Goal: Obtain resource: Download file/media

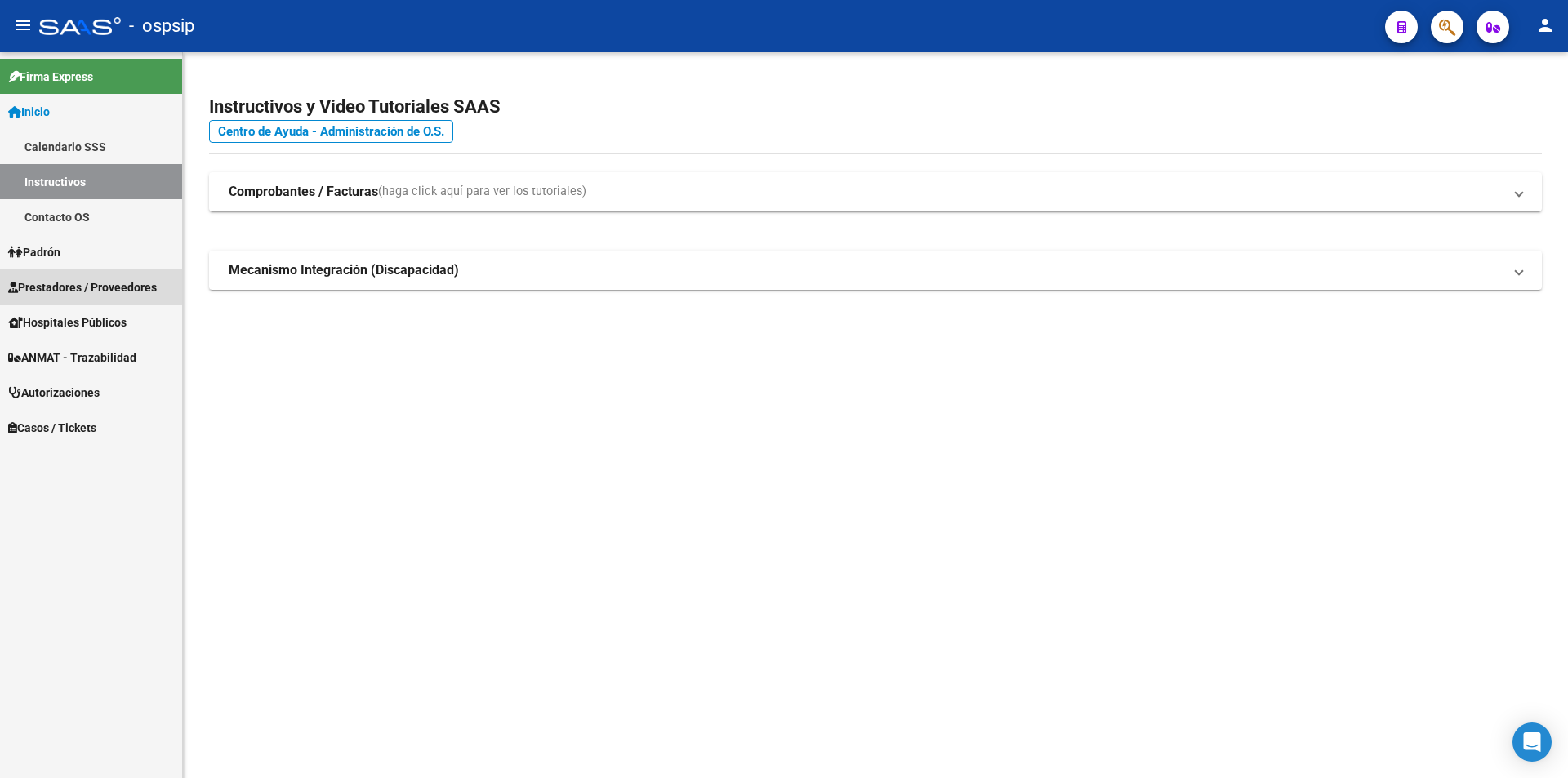
click at [83, 282] on span "Prestadores / Proveedores" at bounding box center [83, 287] width 149 height 18
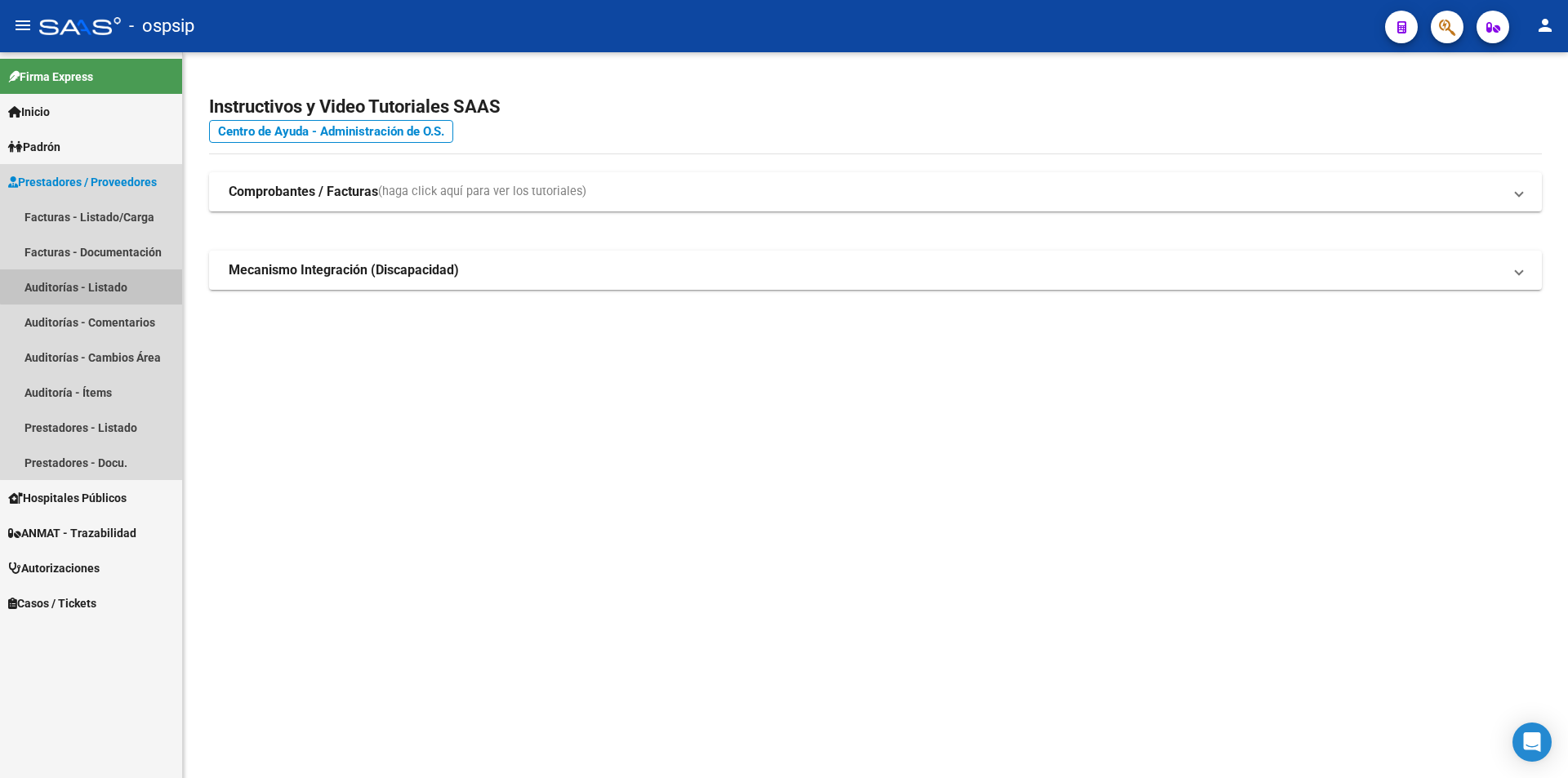
click at [97, 278] on link "Auditorías - Listado" at bounding box center [91, 287] width 182 height 35
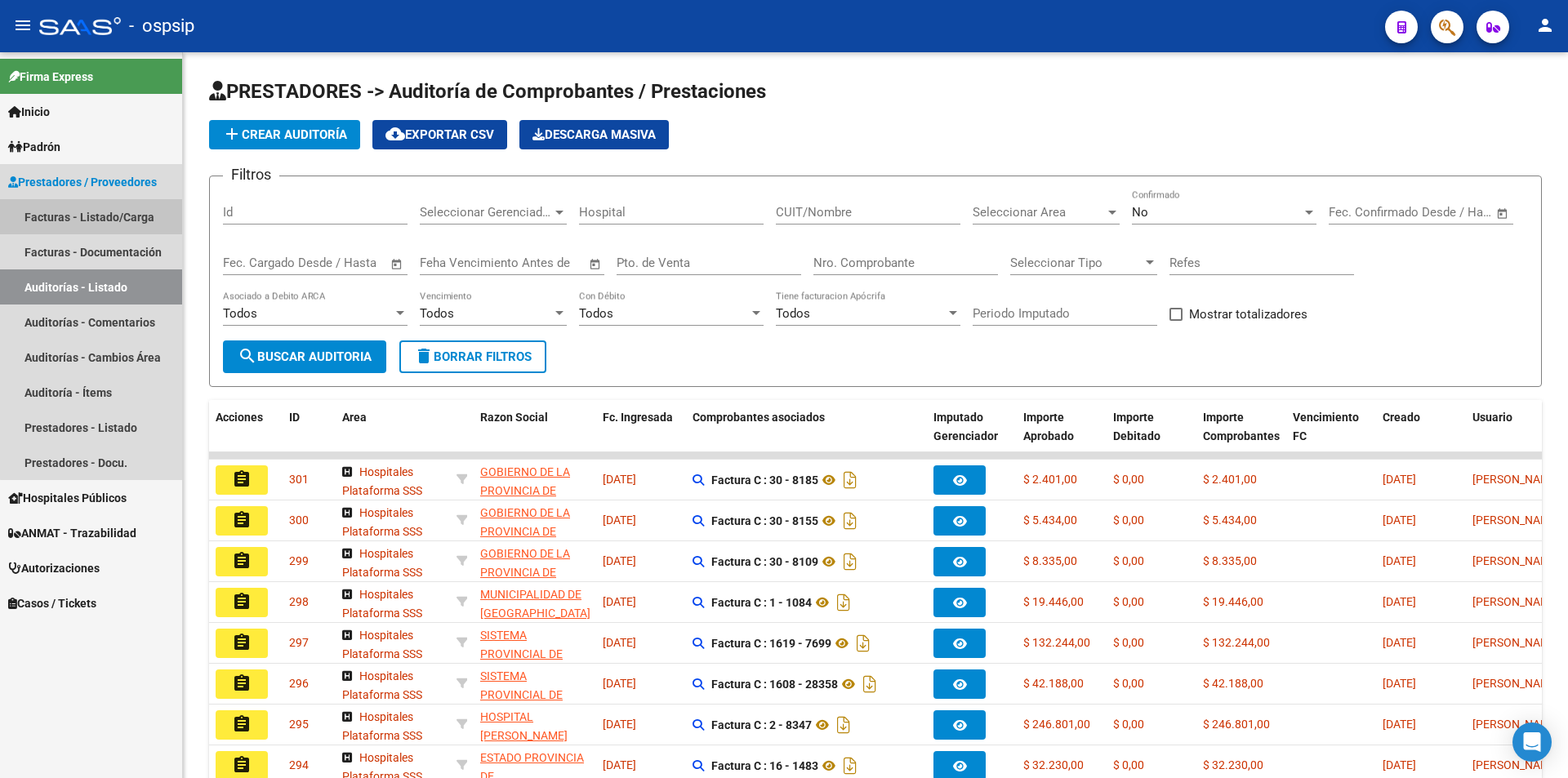
click at [108, 208] on link "Facturas - Listado/Carga" at bounding box center [91, 216] width 182 height 35
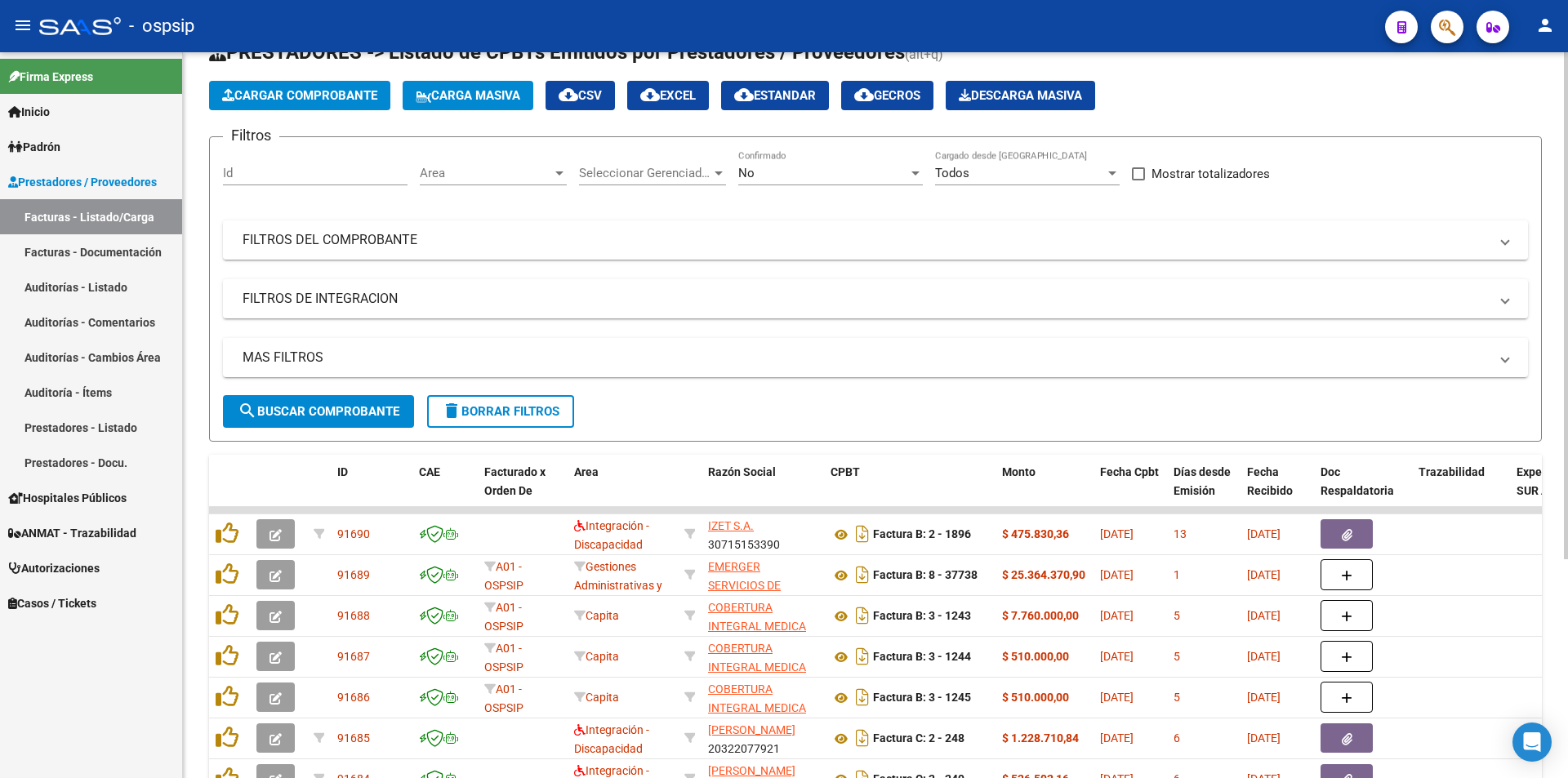
scroll to position [82, 0]
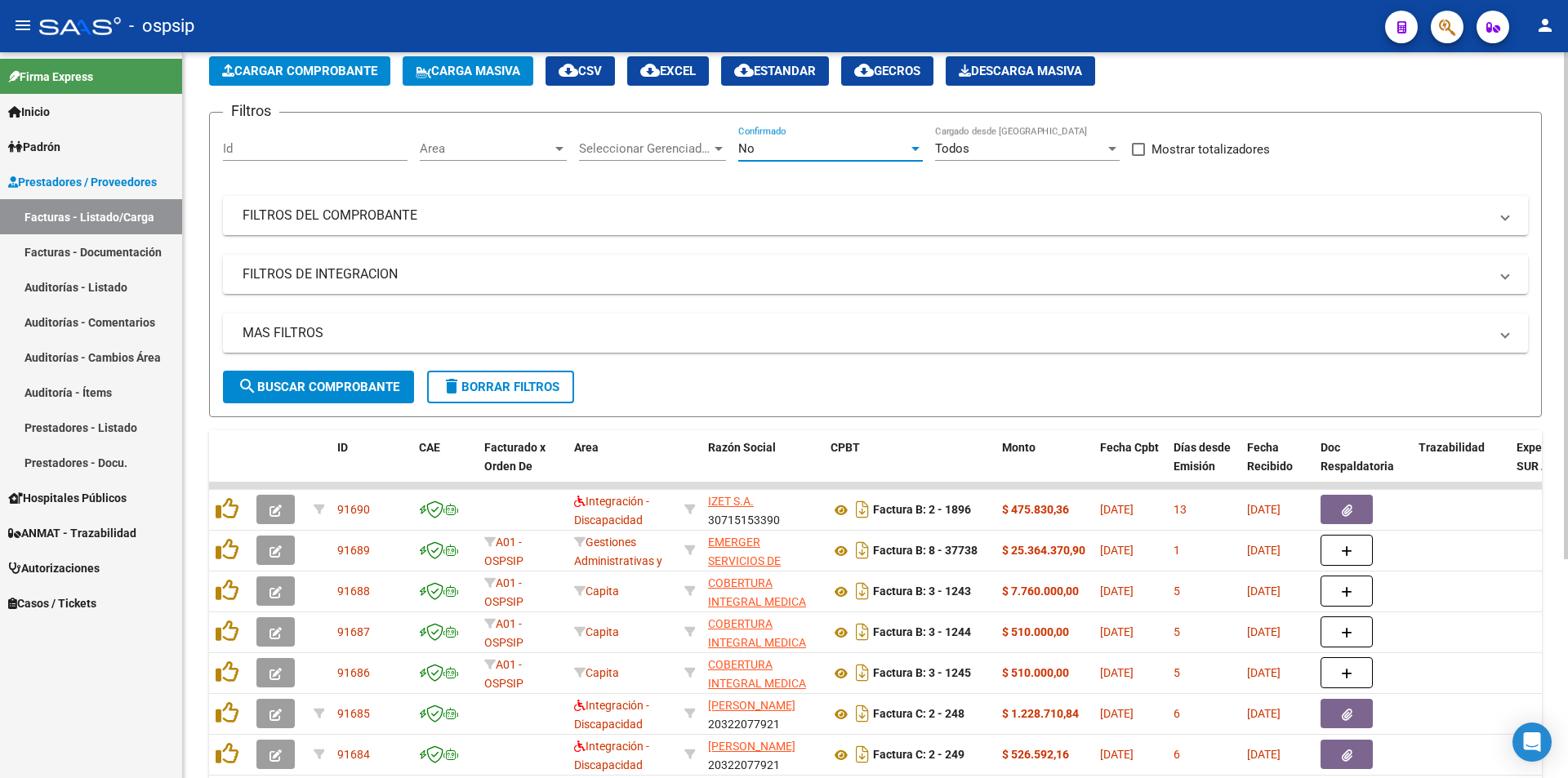
click at [786, 150] on div "No" at bounding box center [823, 149] width 170 height 15
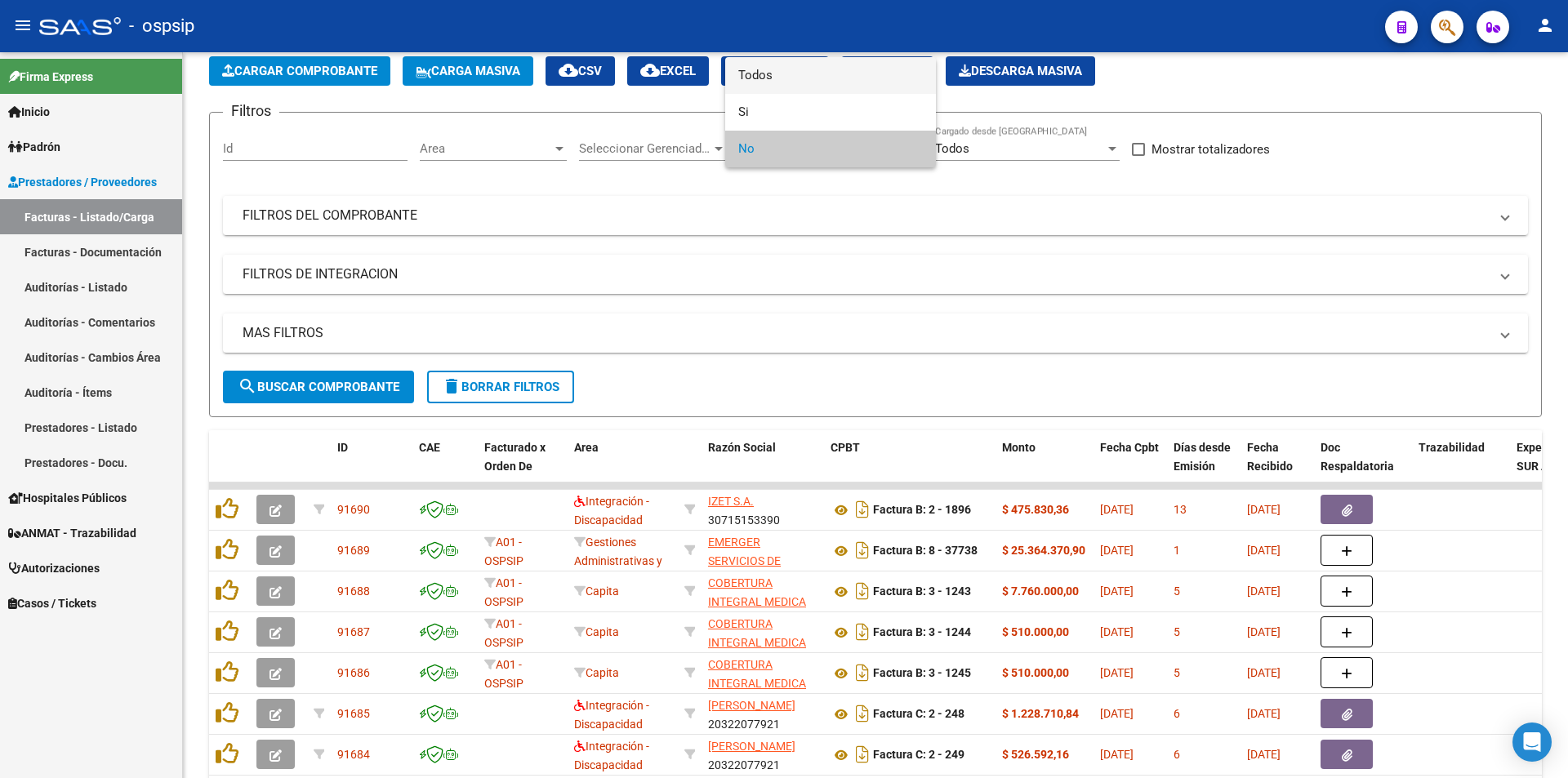
click at [787, 85] on span "Todos" at bounding box center [830, 75] width 185 height 37
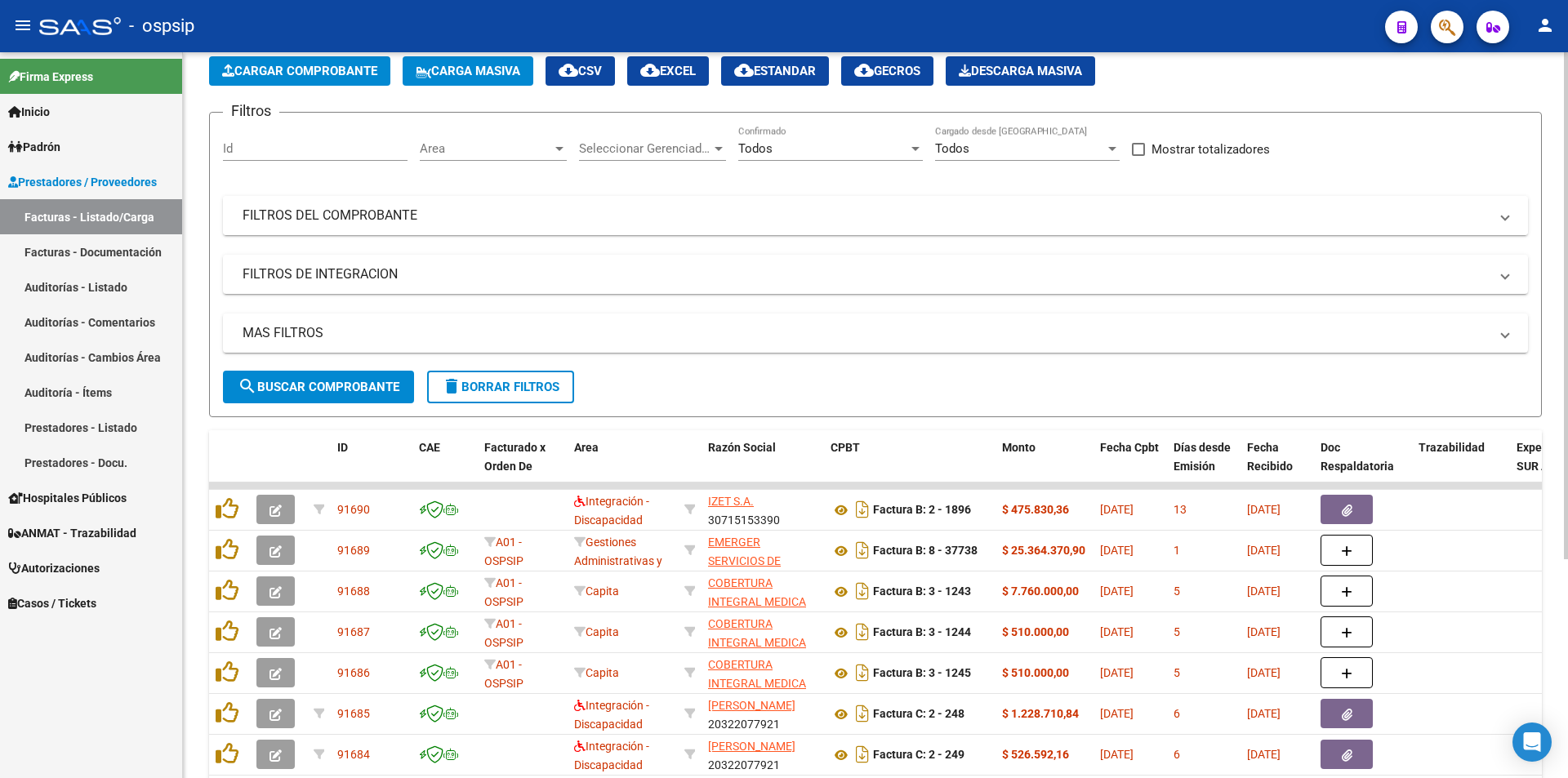
click at [464, 227] on mat-expansion-panel-header "FILTROS DEL COMPROBANTE" at bounding box center [875, 215] width 1305 height 39
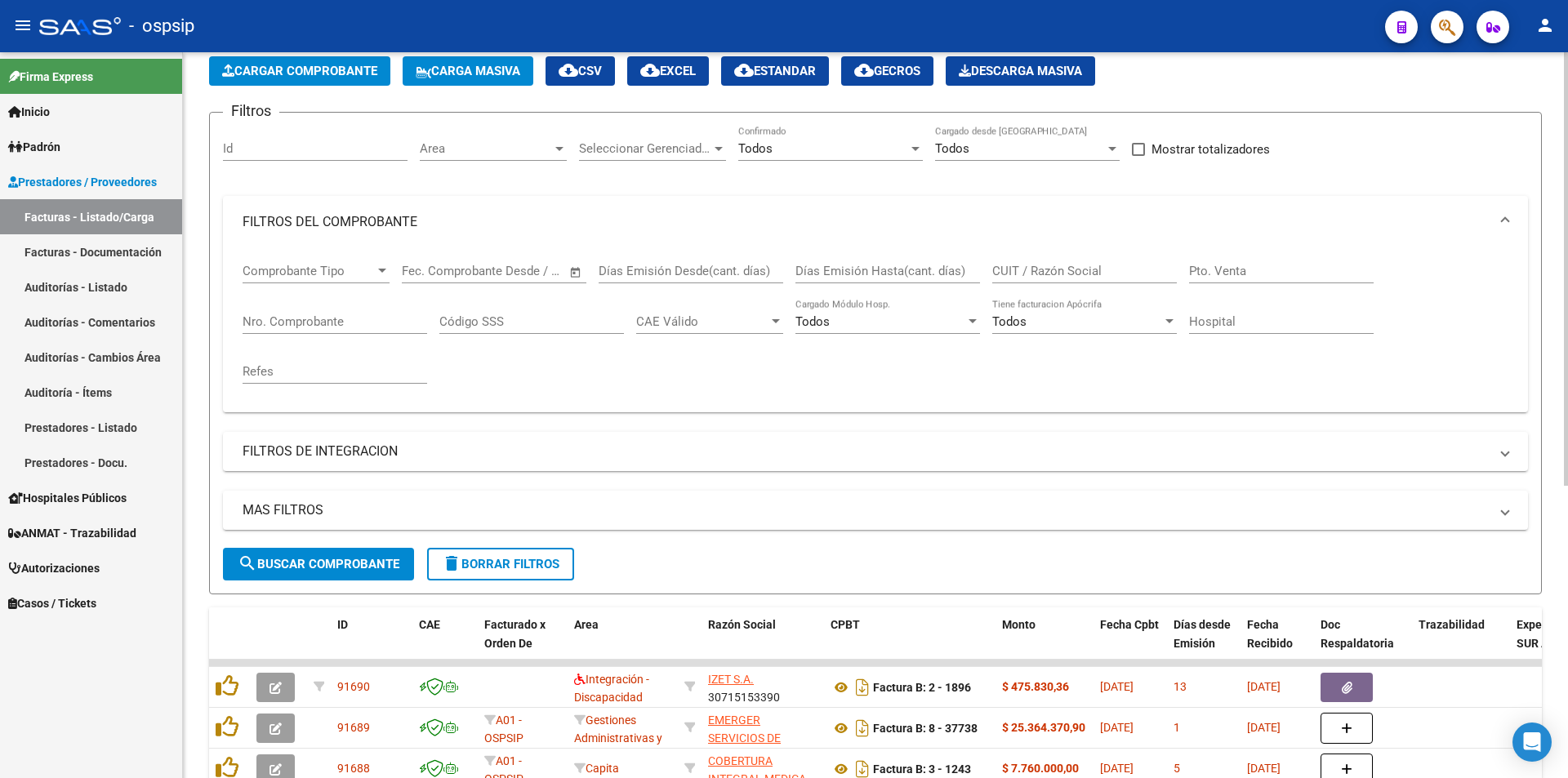
click at [320, 323] on input "Nro. Comprobante" at bounding box center [335, 322] width 185 height 15
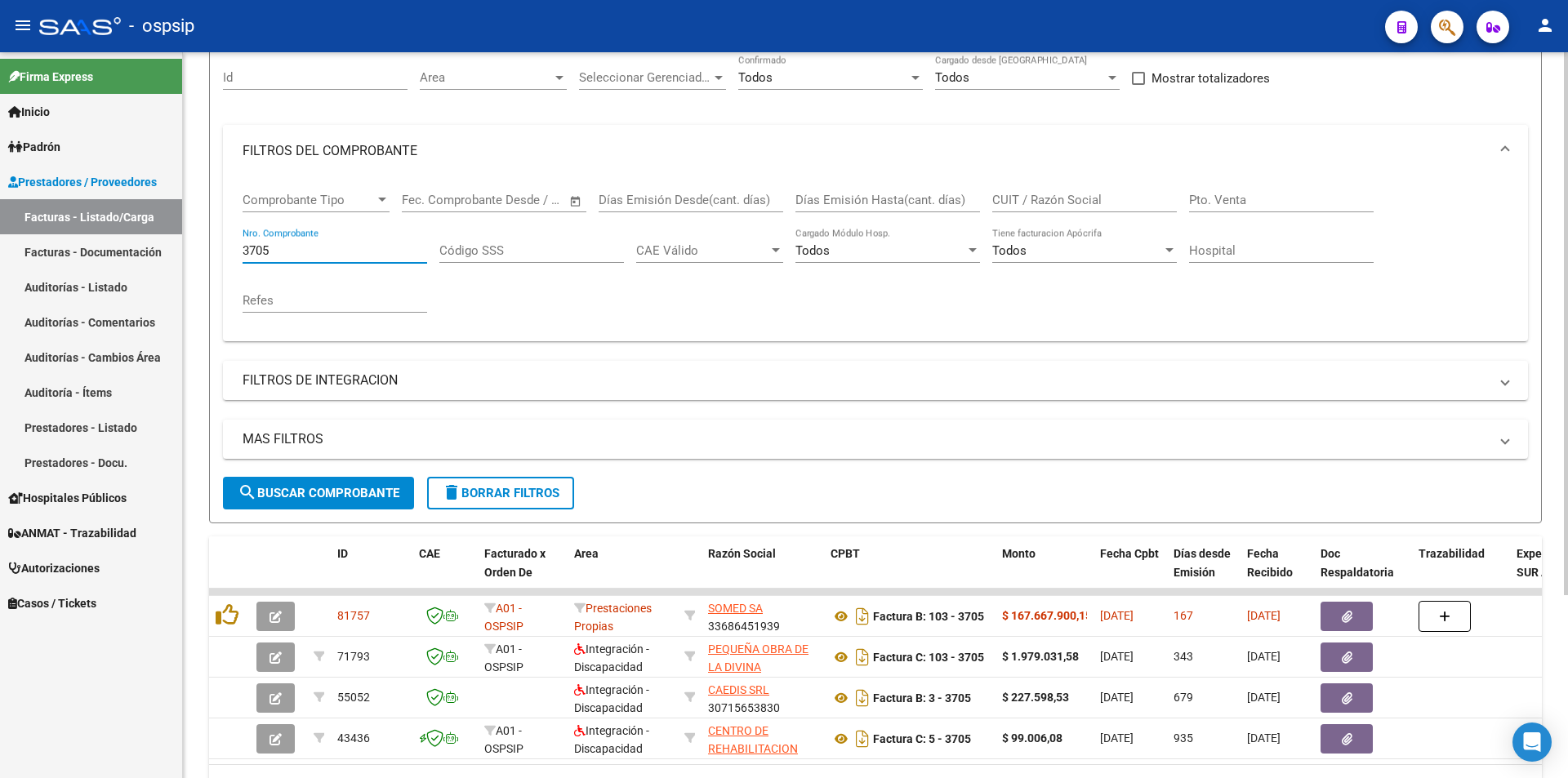
scroll to position [245, 0]
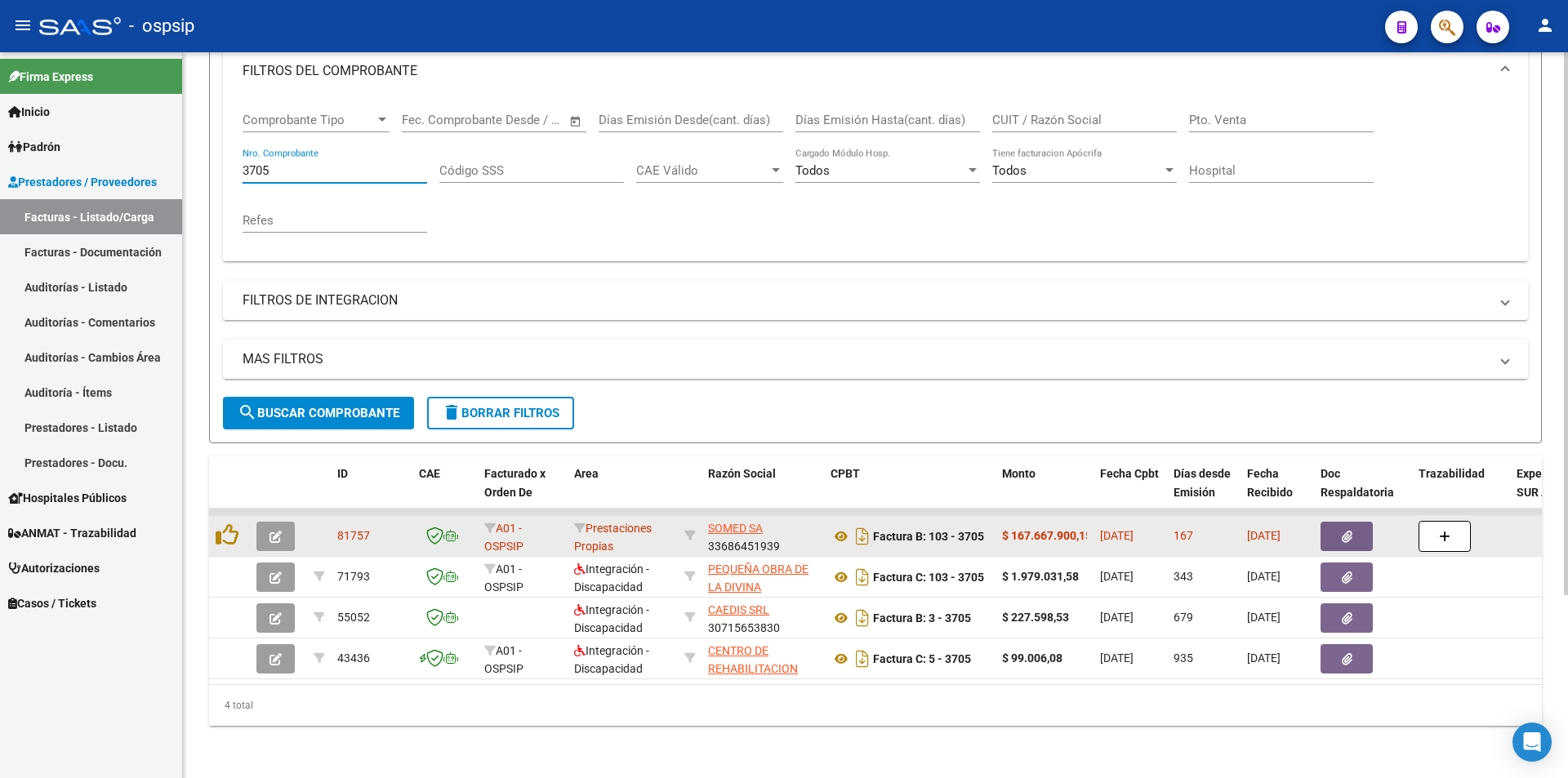
type input "3705"
click at [1349, 530] on icon "button" at bounding box center [1347, 536] width 11 height 12
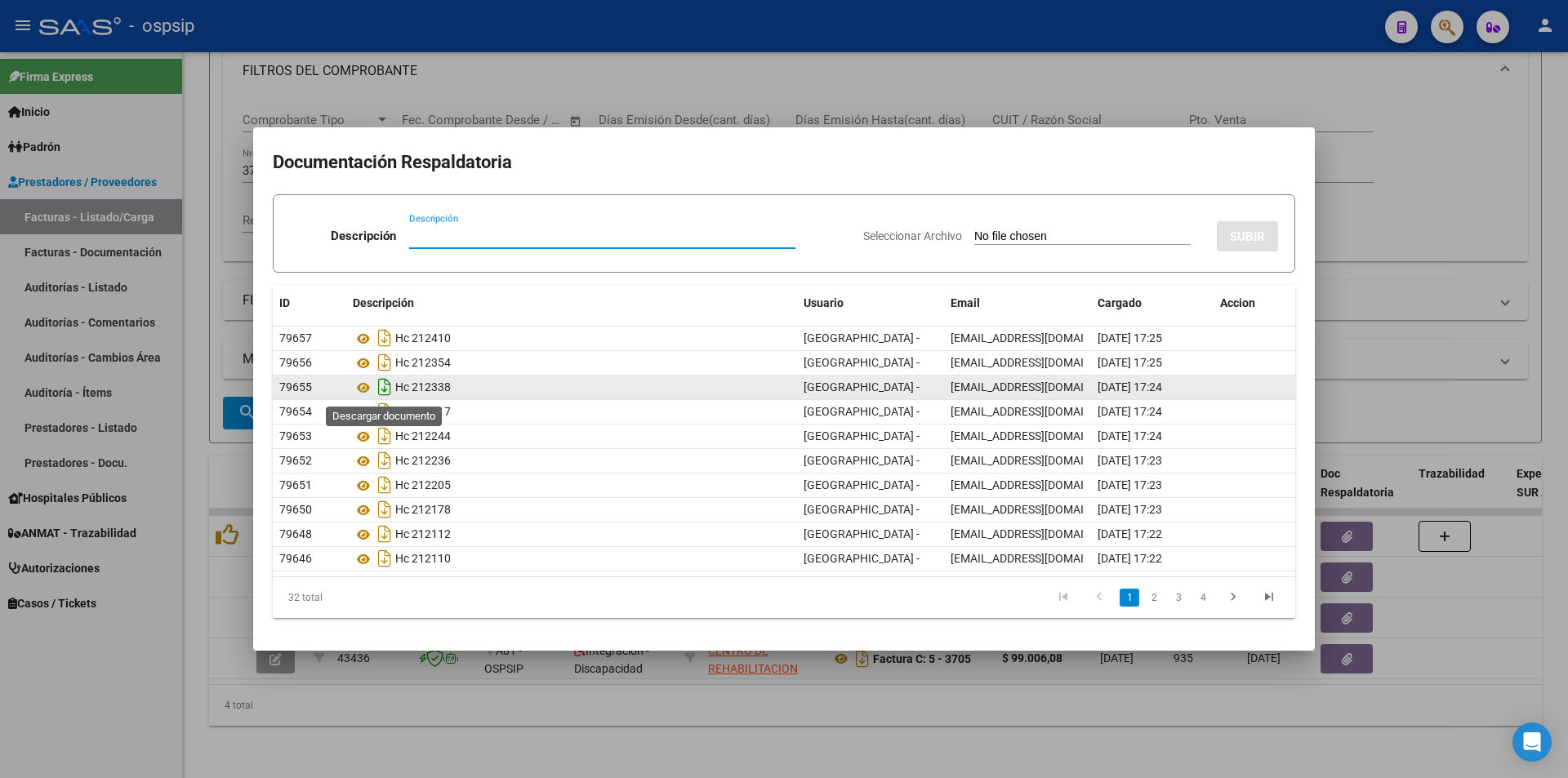
click at [385, 384] on icon "Descargar documento" at bounding box center [385, 387] width 21 height 26
click at [1145, 598] on li "2" at bounding box center [1154, 597] width 25 height 28
click at [1145, 598] on link "2" at bounding box center [1154, 597] width 20 height 18
click at [1181, 596] on link "3" at bounding box center [1178, 597] width 20 height 18
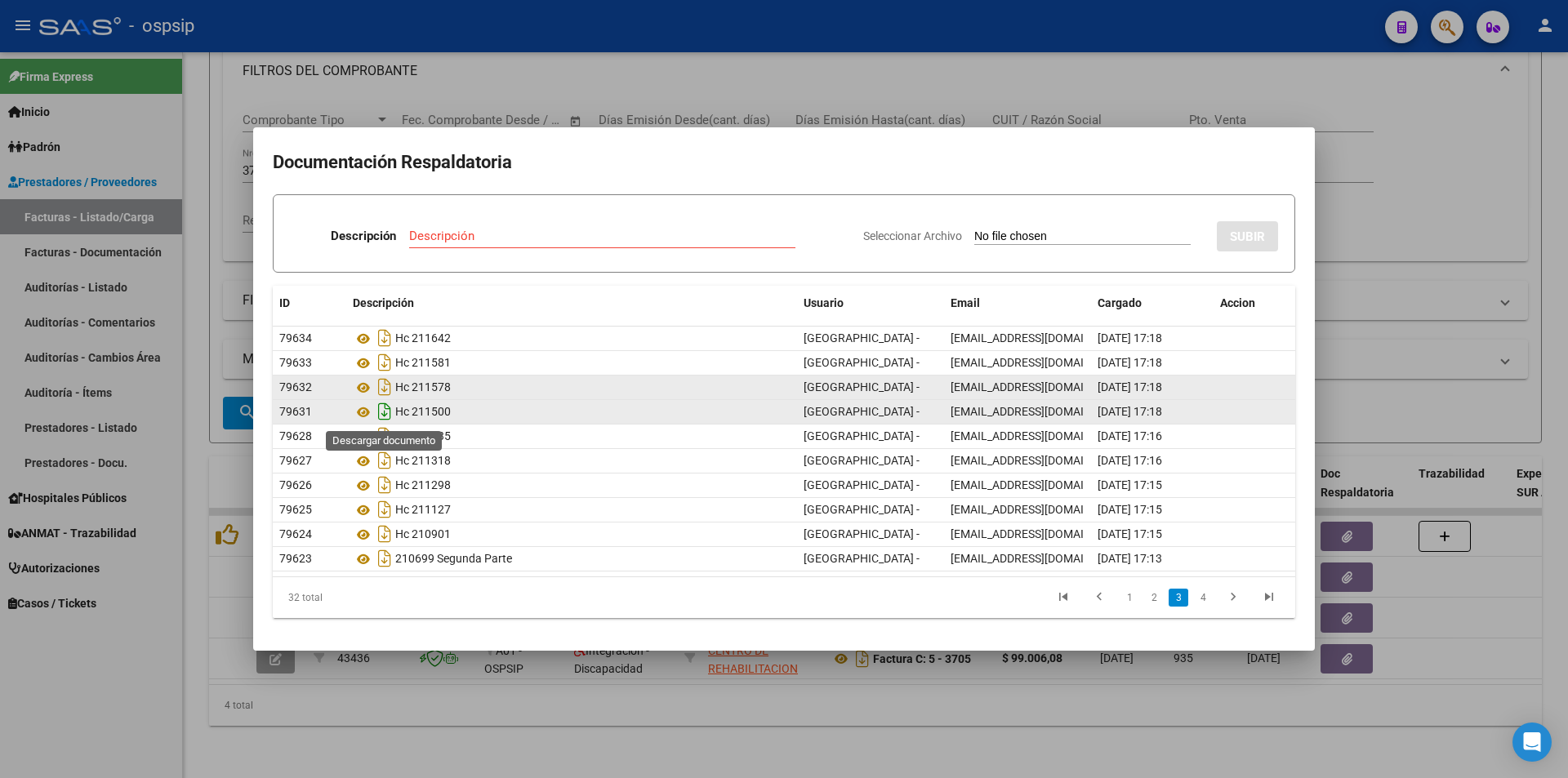
click at [385, 414] on icon "Descargar documento" at bounding box center [385, 412] width 21 height 26
click at [1204, 597] on link "4" at bounding box center [1203, 597] width 20 height 18
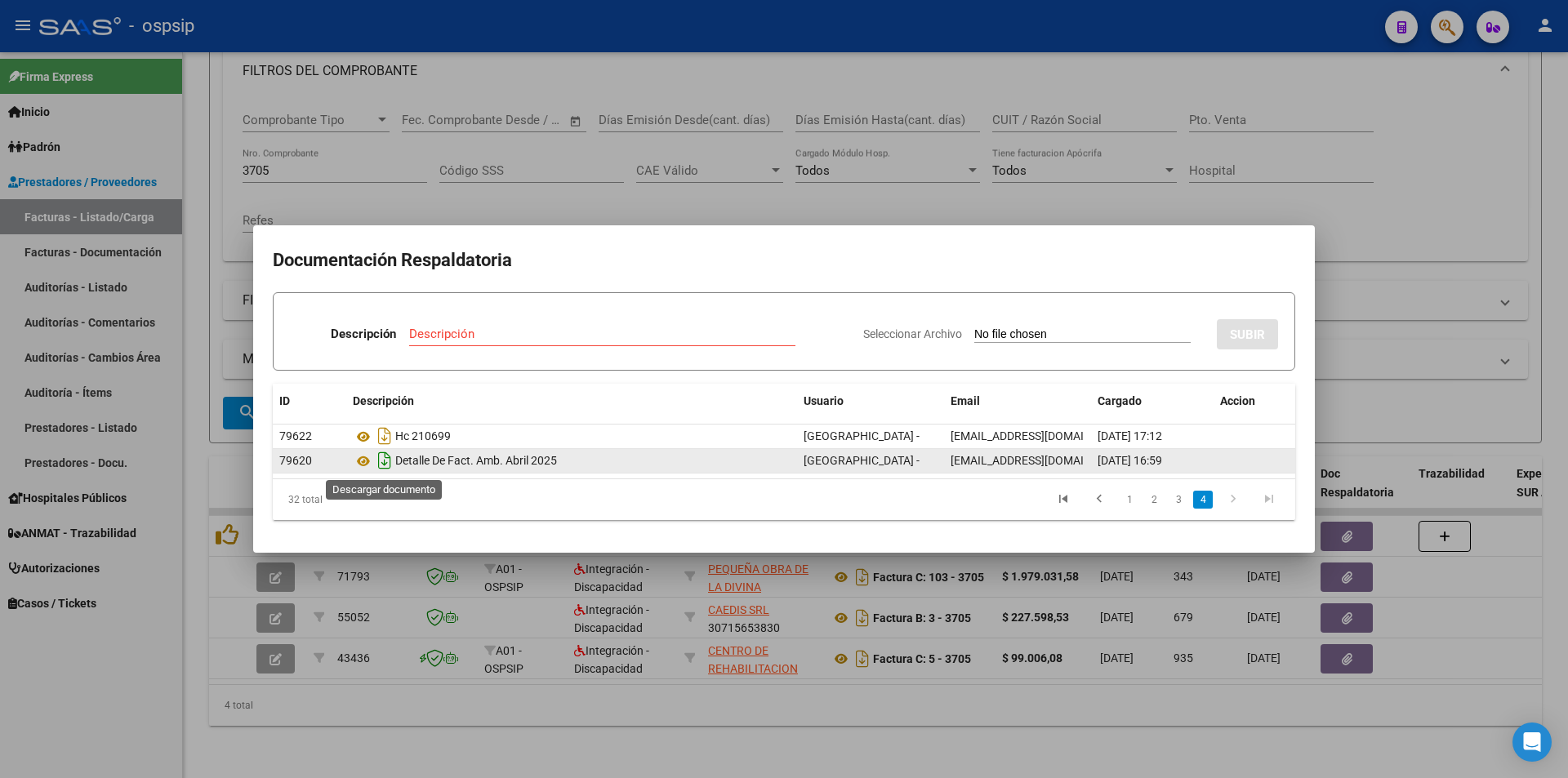
click at [379, 460] on icon "Descargar documento" at bounding box center [385, 460] width 21 height 26
click at [1433, 237] on div at bounding box center [784, 389] width 1568 height 778
